Goal: Information Seeking & Learning: Learn about a topic

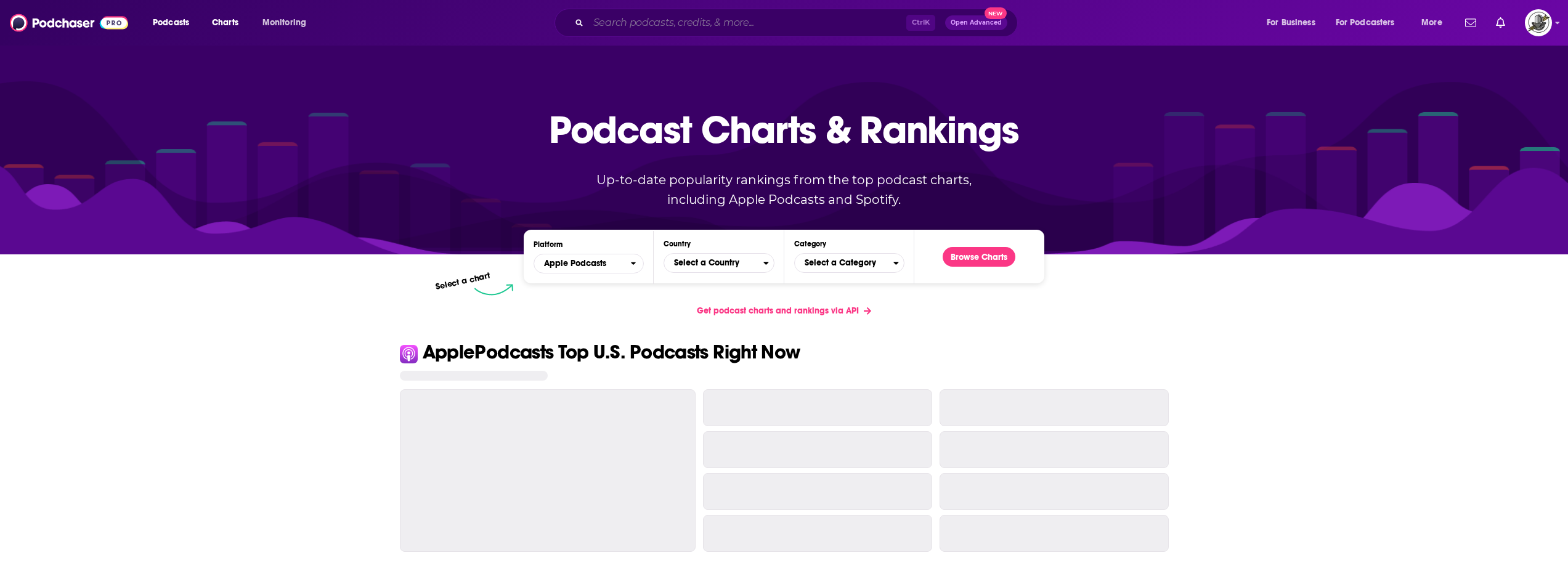
click at [767, 19] on input "Search podcasts, credits, & more..." at bounding box center [747, 23] width 318 height 20
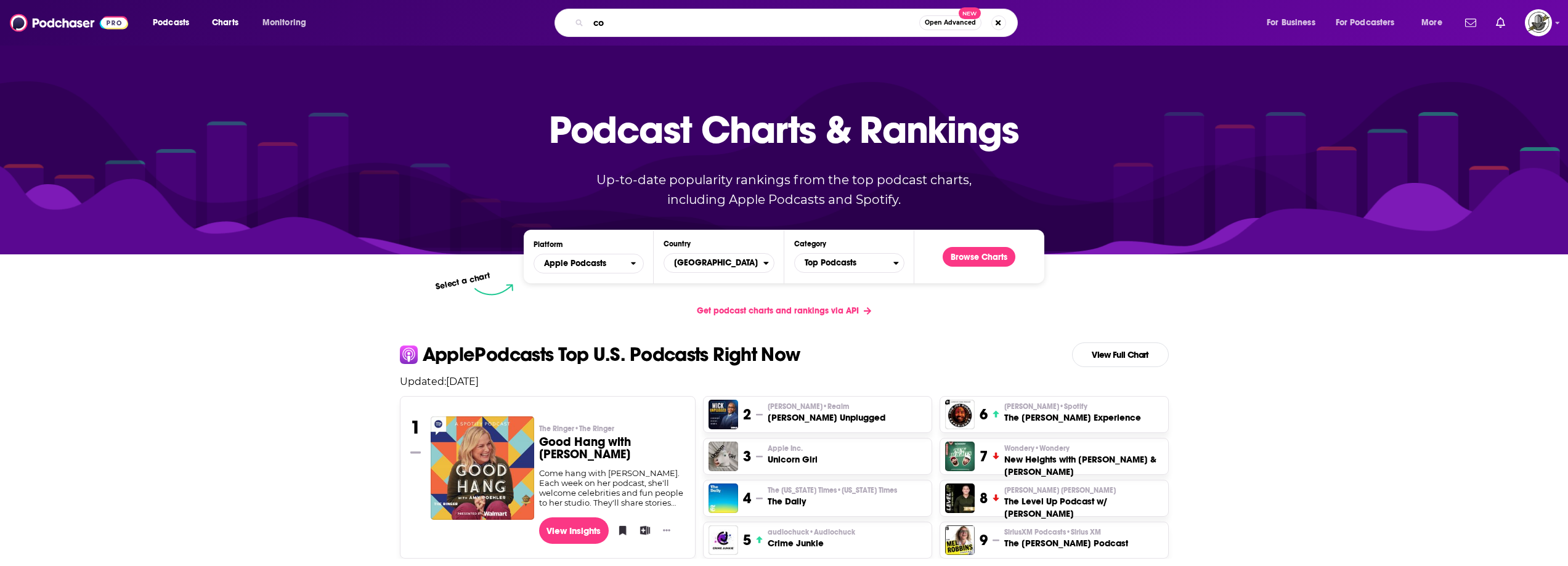
type input "c"
type input "dealquest"
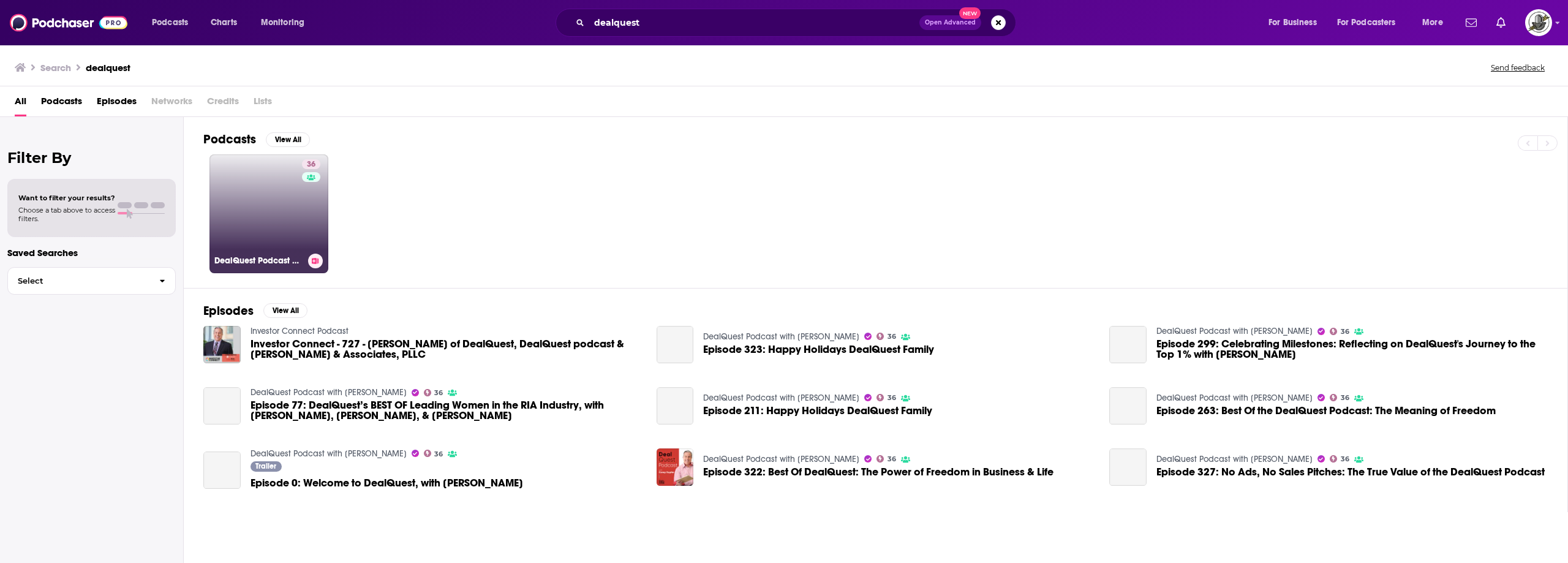
click at [286, 210] on link "36 DealQuest Podcast with [PERSON_NAME]" at bounding box center [269, 214] width 119 height 119
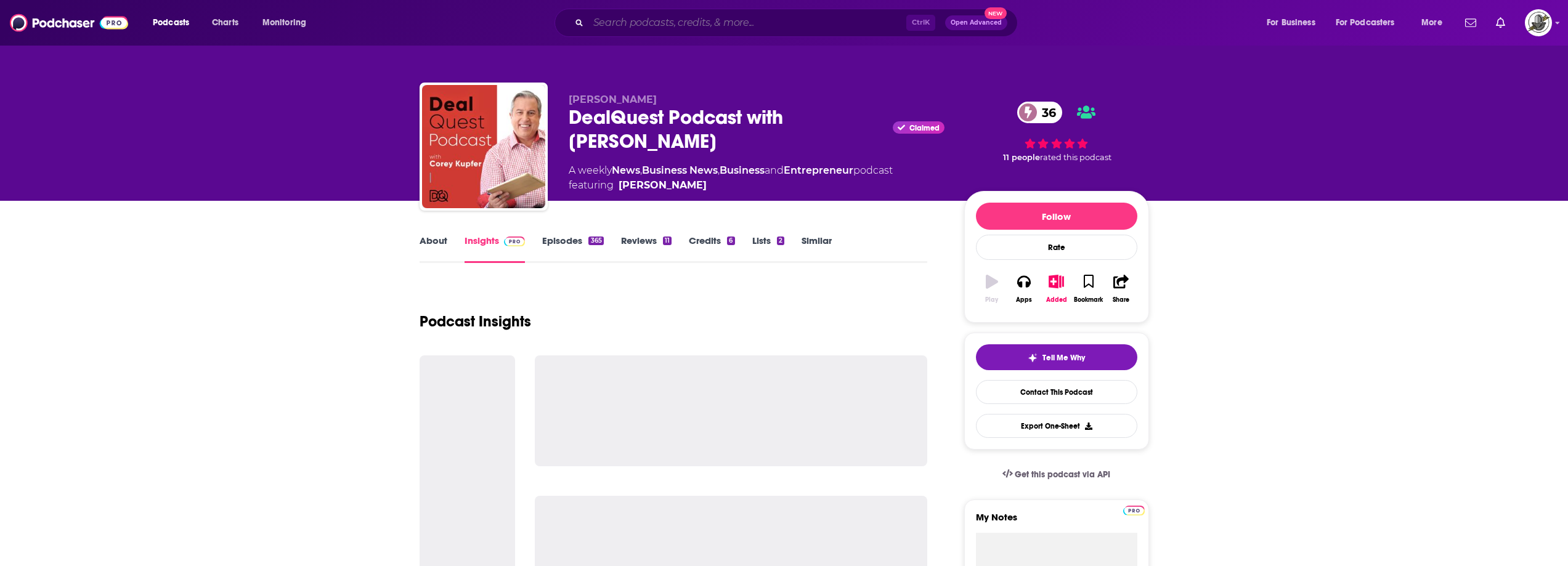
click at [725, 27] on input "Search podcasts, credits, & more..." at bounding box center [747, 23] width 318 height 20
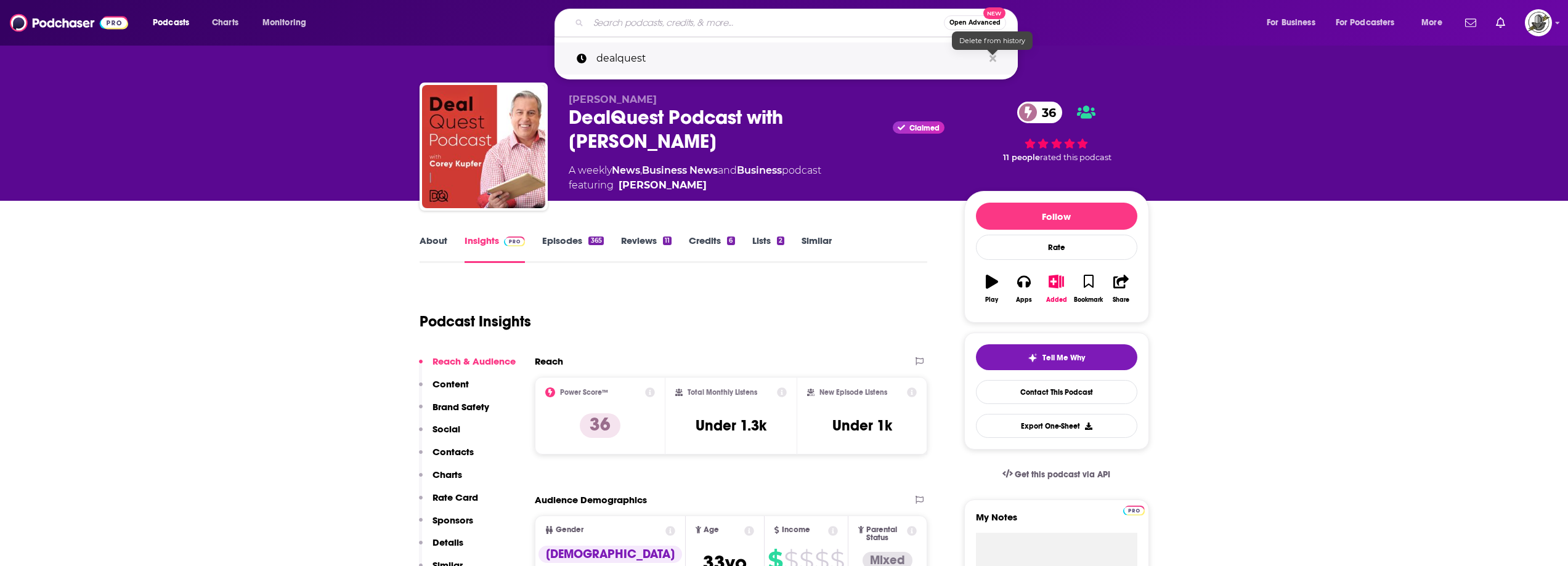
click at [990, 62] on icon "Search podcasts, credits, & more..." at bounding box center [993, 59] width 6 height 10
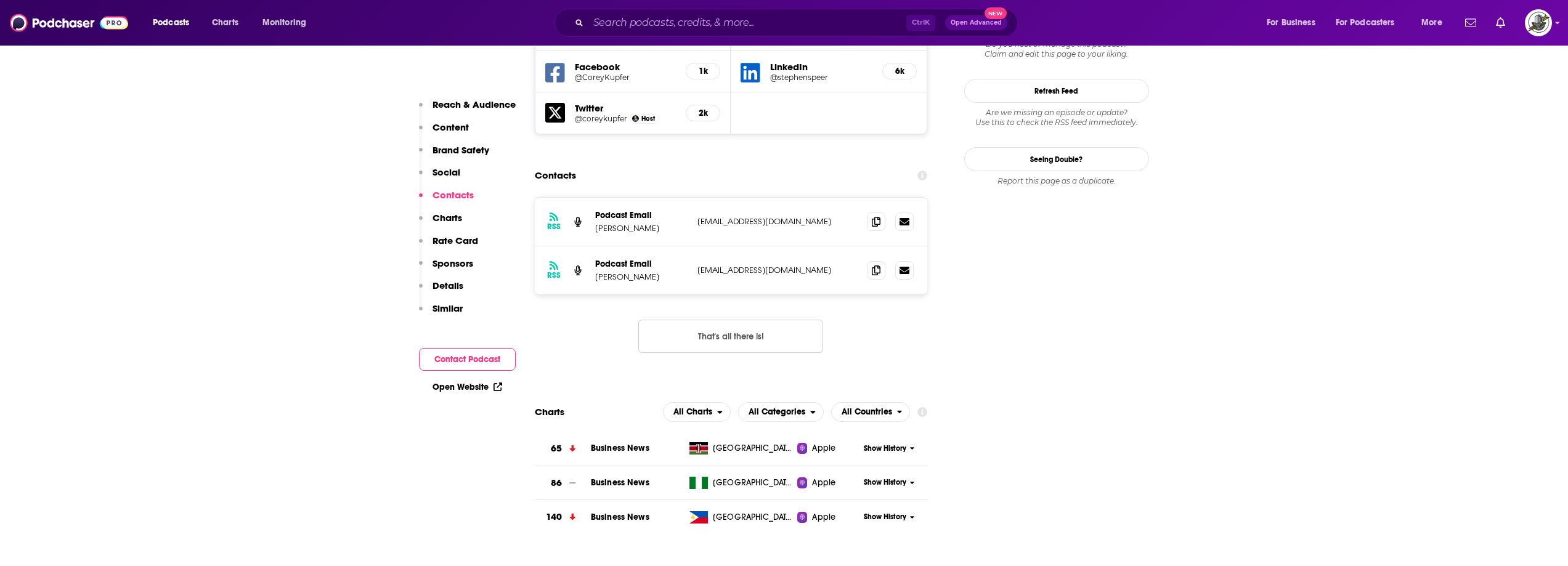
scroll to position [1293, 0]
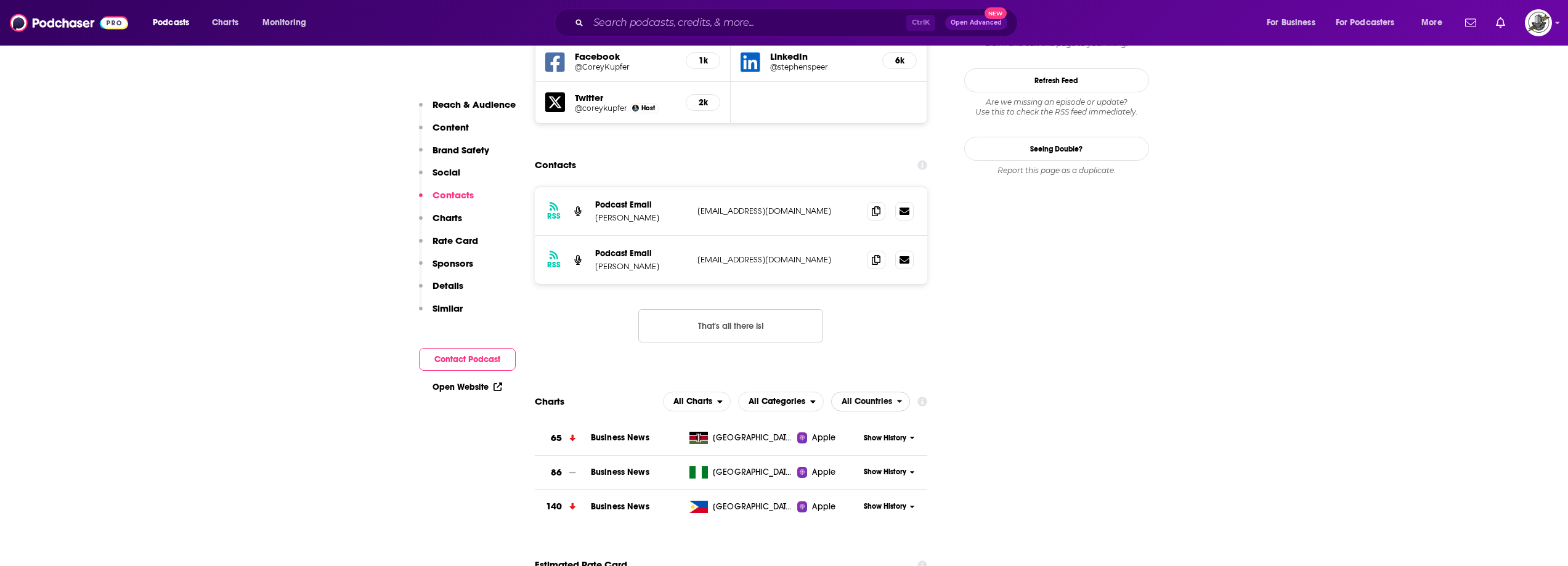
click at [888, 398] on span "All Countries" at bounding box center [866, 402] width 50 height 9
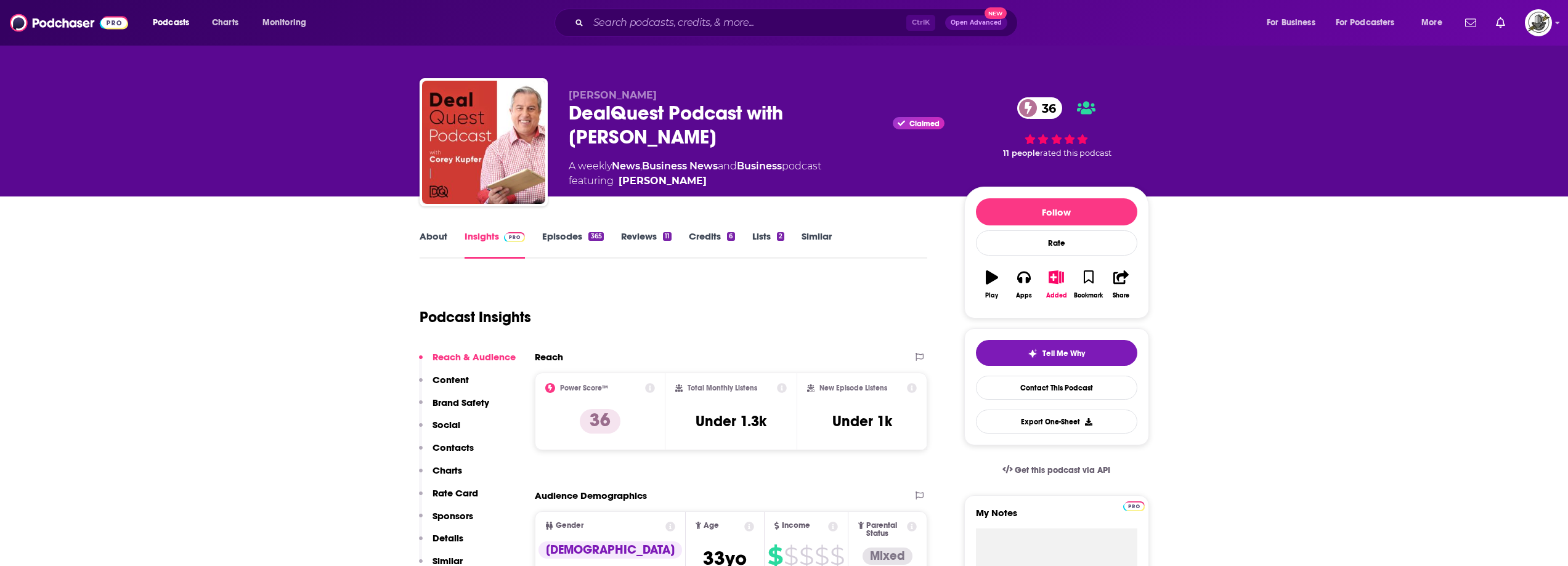
scroll to position [0, 0]
